Goal: Task Accomplishment & Management: Manage account settings

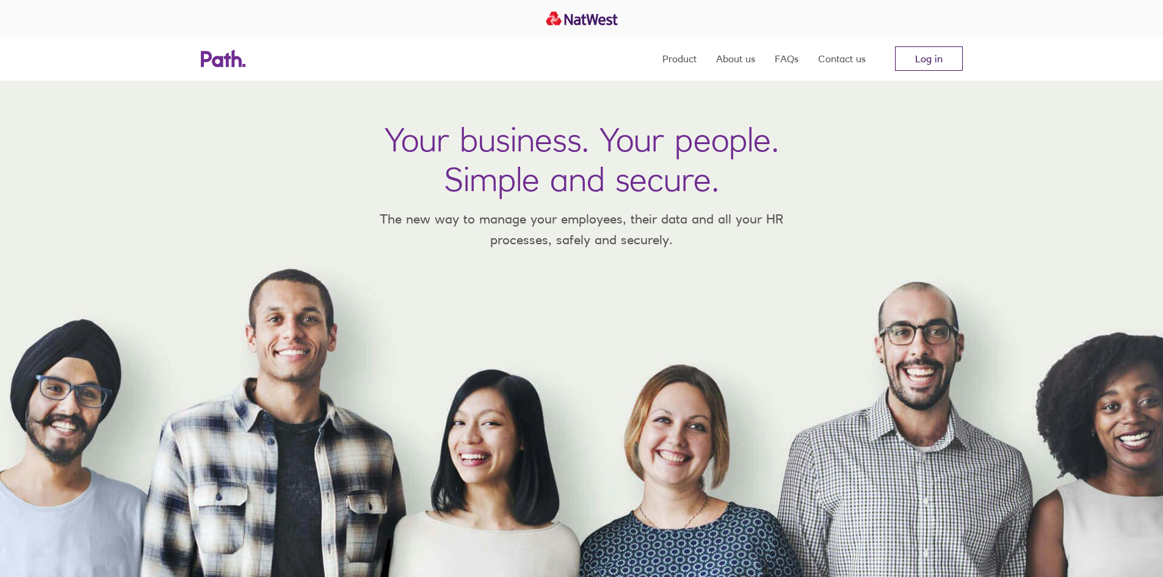
click at [939, 57] on link "Log in" at bounding box center [929, 58] width 68 height 24
click at [937, 65] on link "Log in" at bounding box center [929, 58] width 68 height 24
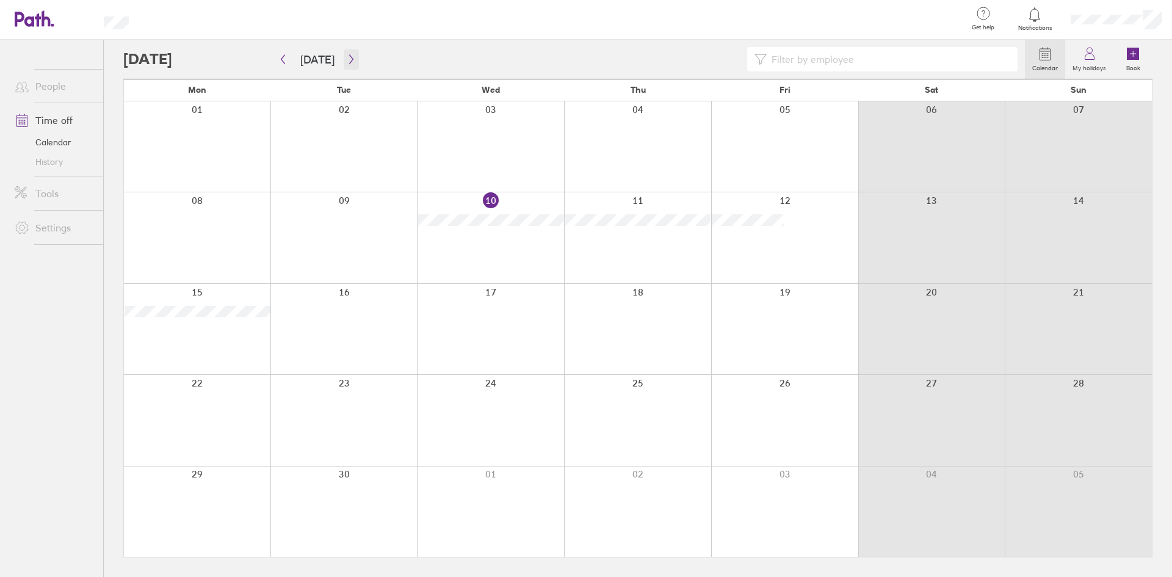
click at [347, 61] on icon "button" at bounding box center [351, 59] width 9 height 10
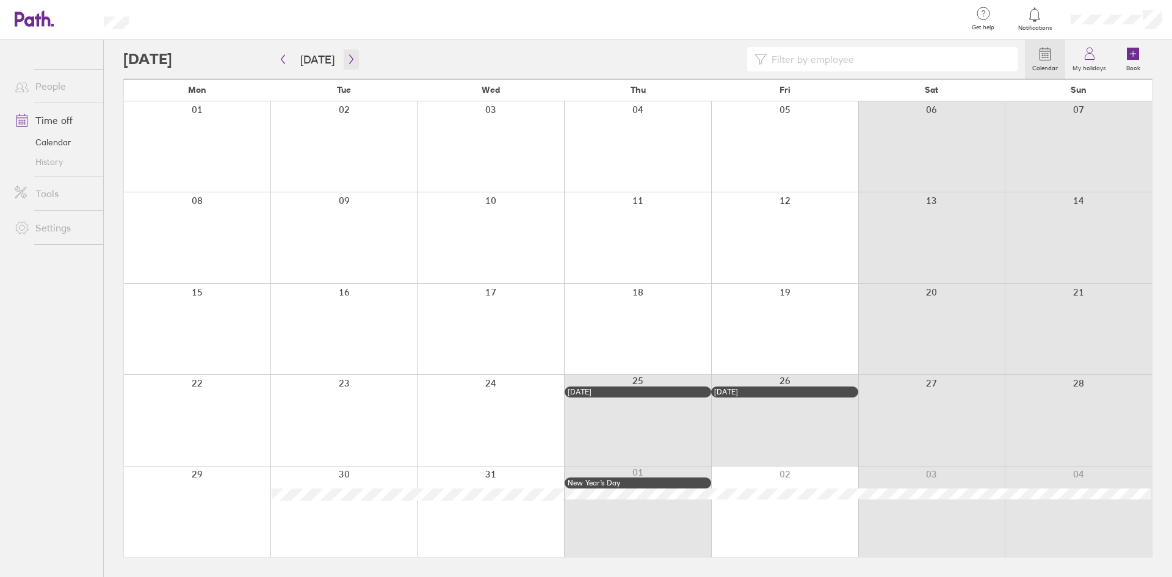
click at [347, 61] on icon "button" at bounding box center [351, 59] width 9 height 10
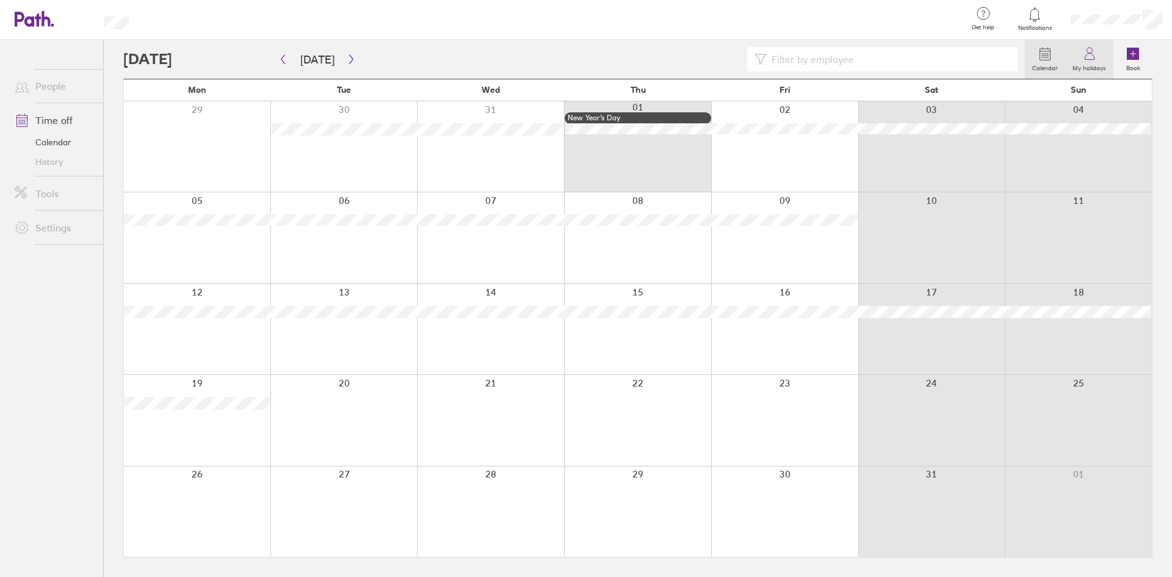
click at [1080, 60] on link "My holidays" at bounding box center [1089, 59] width 48 height 39
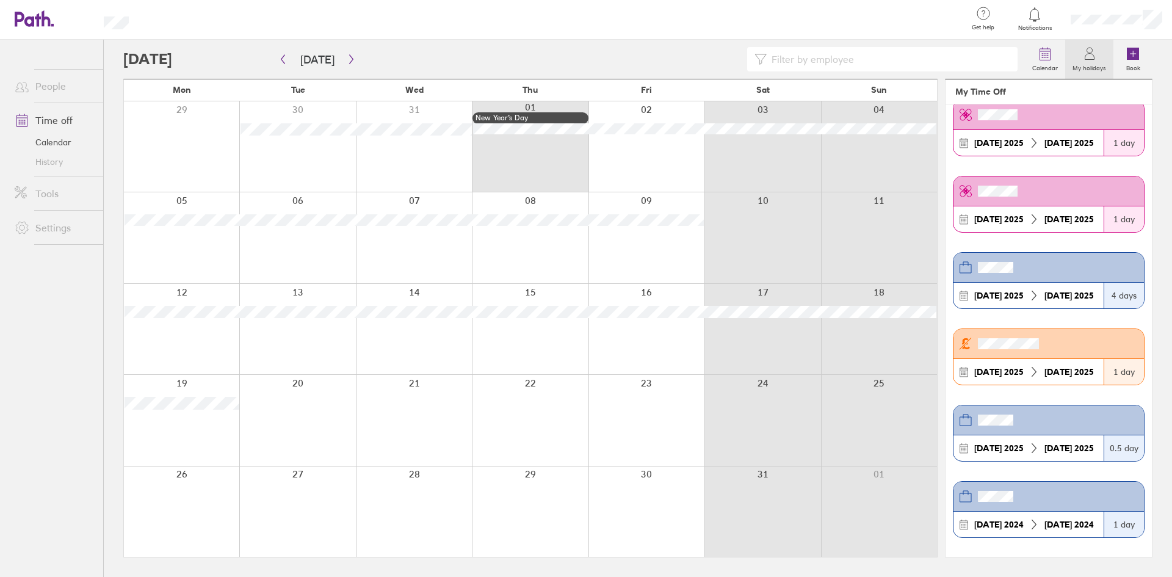
scroll to position [864, 0]
click at [689, 43] on div "Calendar My holidays Book" at bounding box center [637, 59] width 1029 height 39
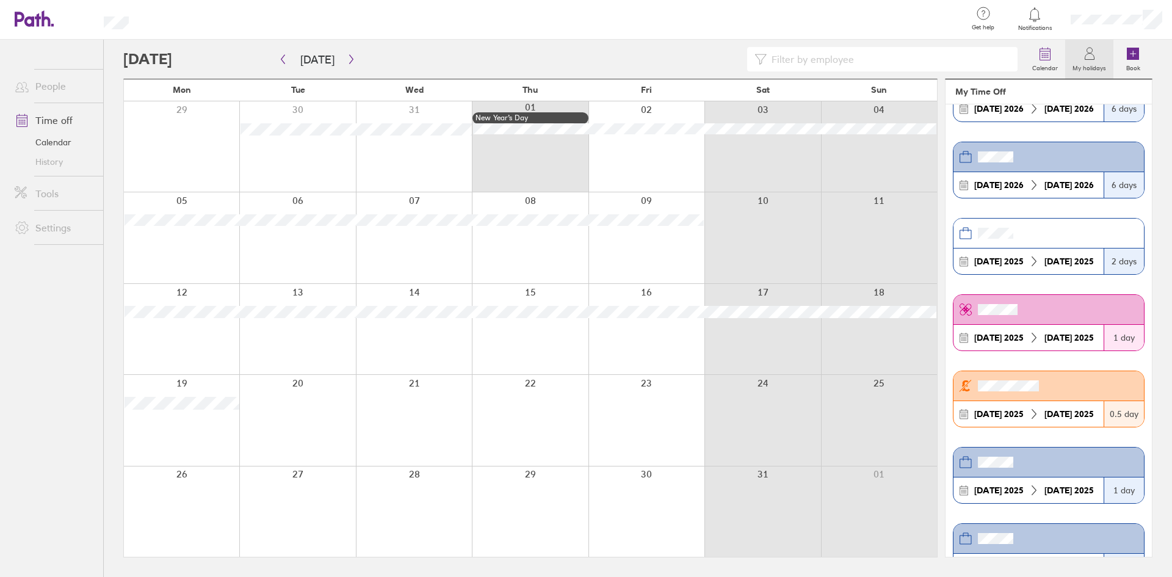
scroll to position [0, 0]
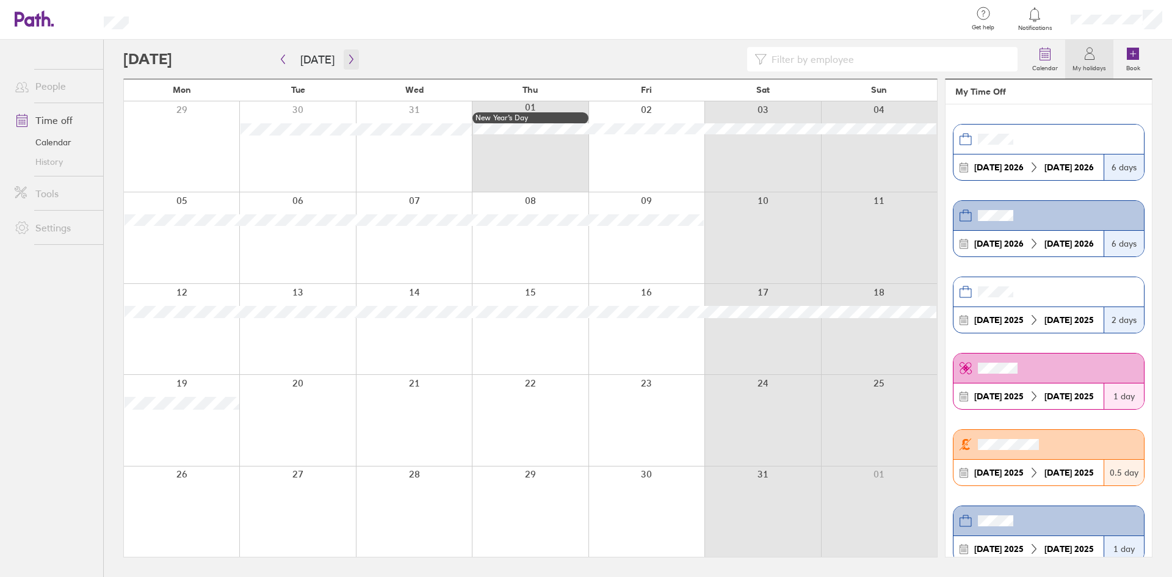
click at [344, 56] on button "button" at bounding box center [351, 59] width 15 height 20
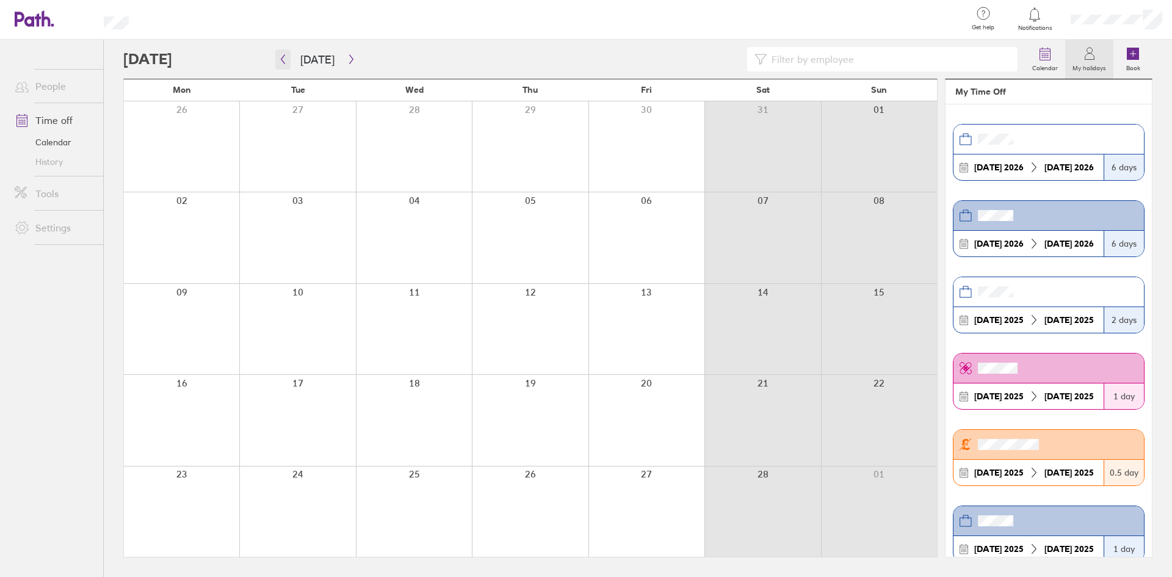
click at [289, 61] on button "button" at bounding box center [282, 59] width 15 height 20
